Goal: Information Seeking & Learning: Find specific fact

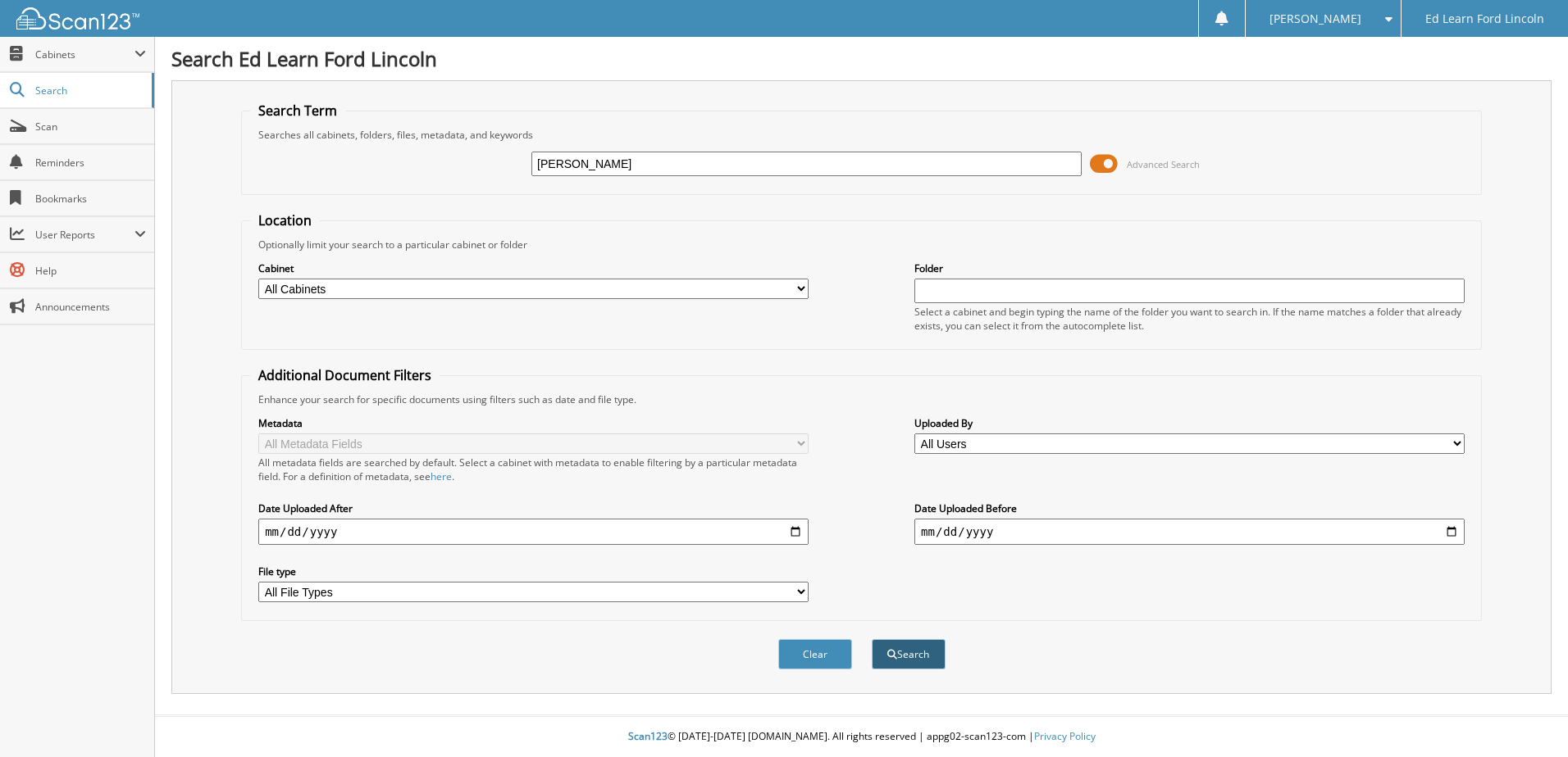
type input "[PERSON_NAME]"
click at [894, 654] on span "submit" at bounding box center [892, 654] width 10 height 10
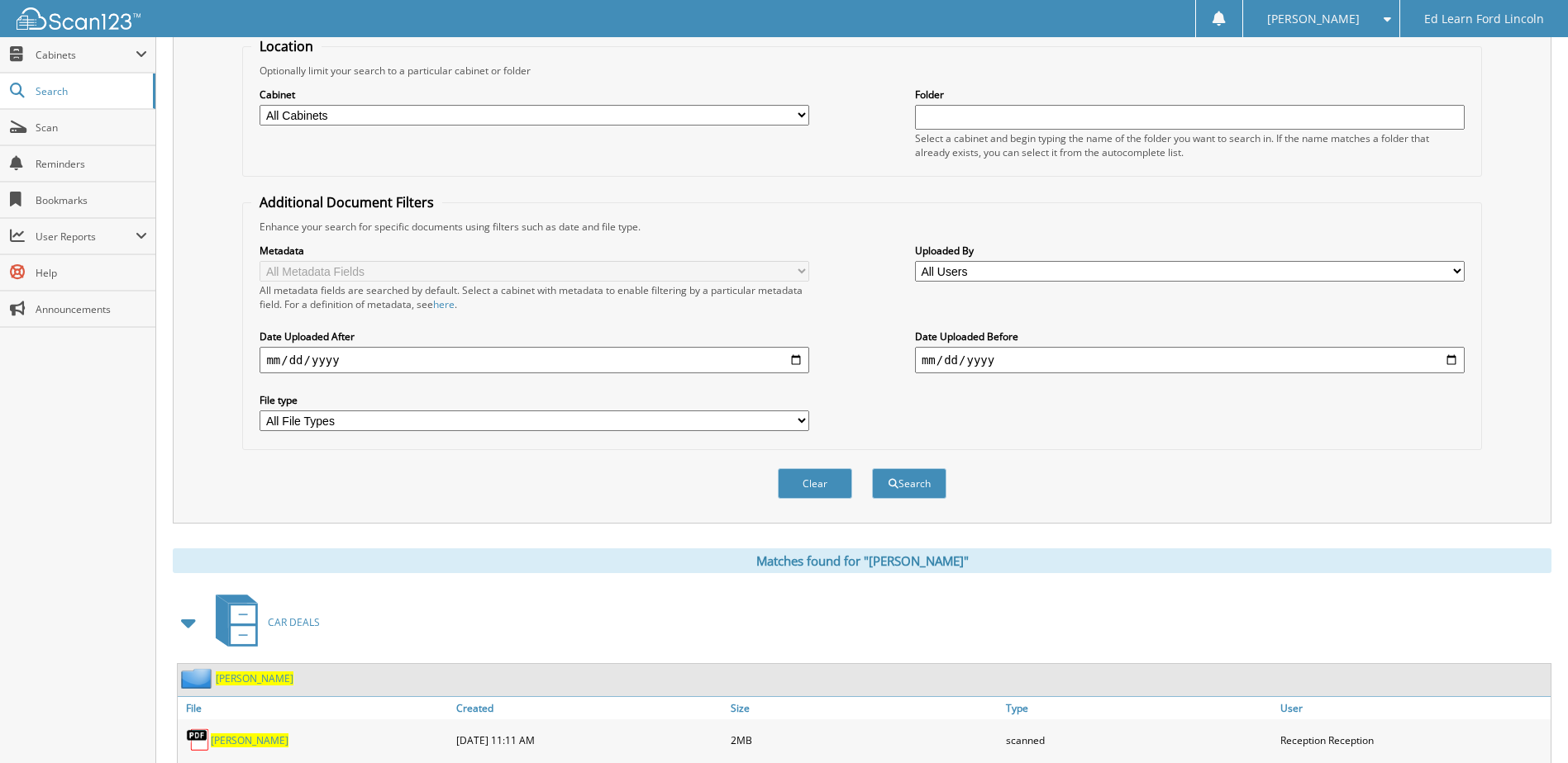
scroll to position [413, 0]
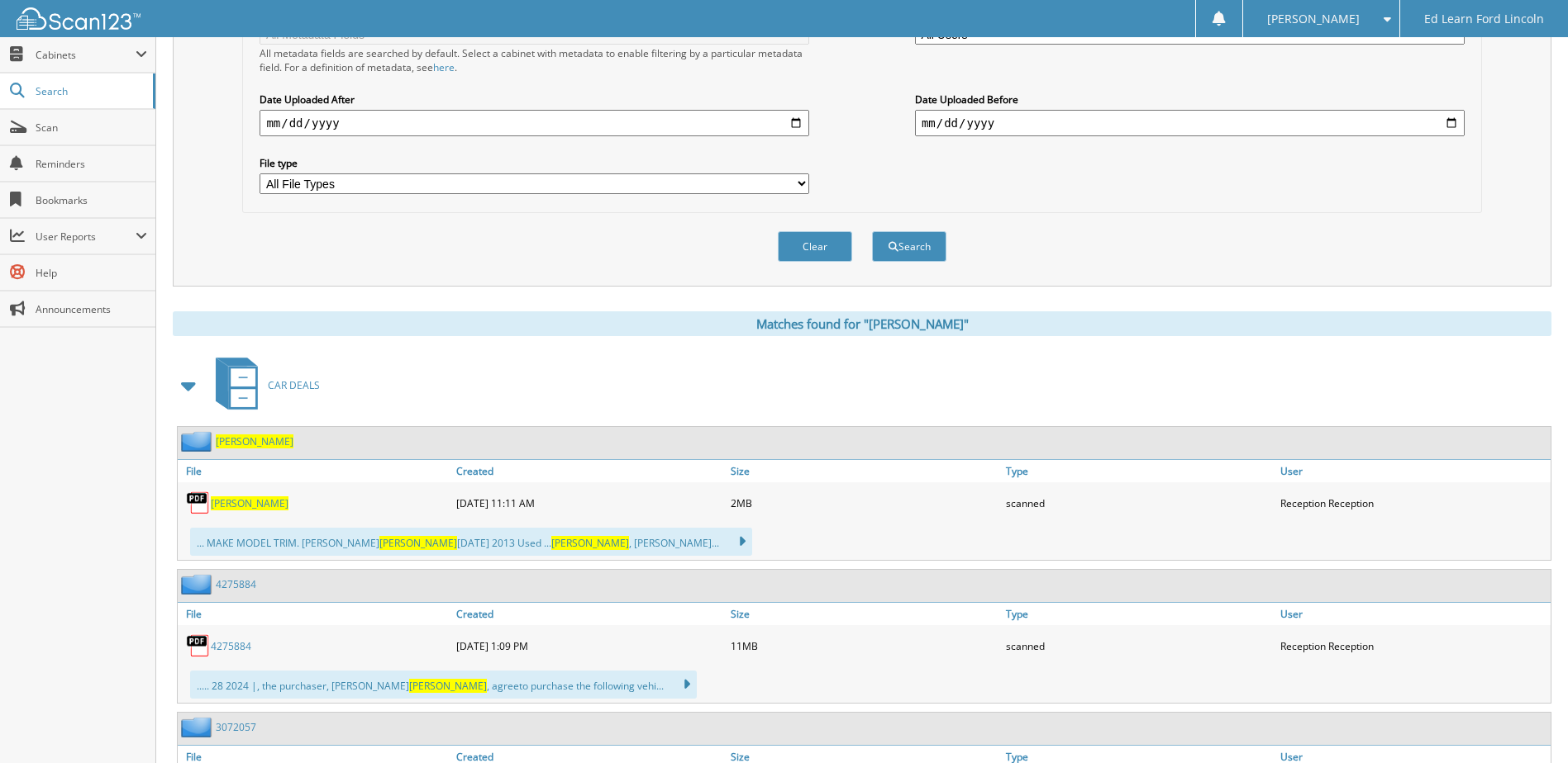
click at [216, 645] on link "4275884" at bounding box center [230, 646] width 40 height 14
